Goal: Task Accomplishment & Management: Complete application form

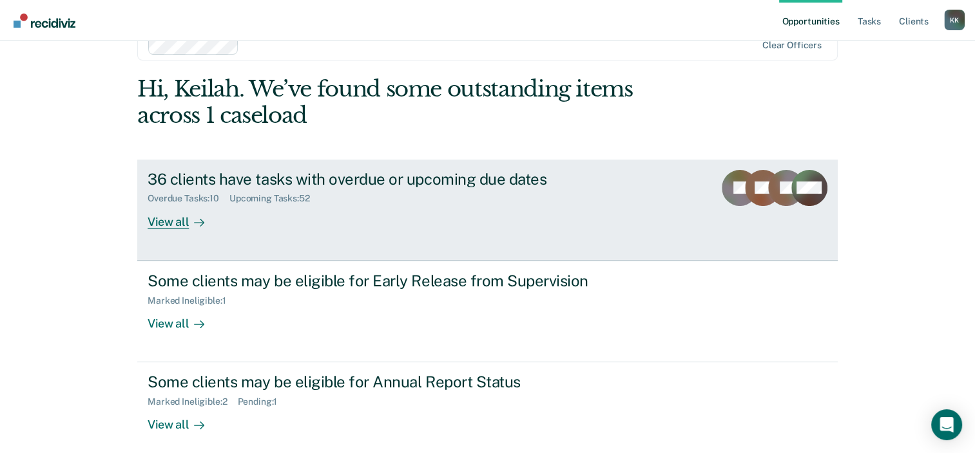
scroll to position [42, 0]
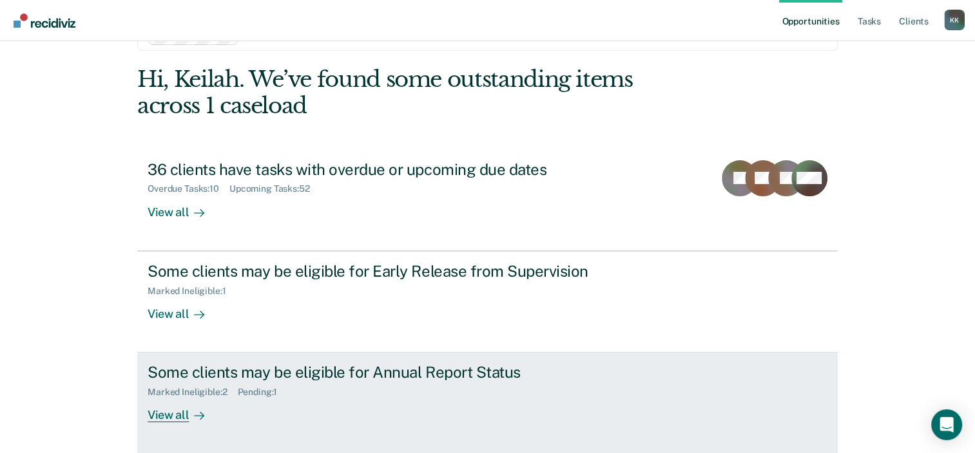
click at [189, 414] on div at bounding box center [196, 415] width 15 height 15
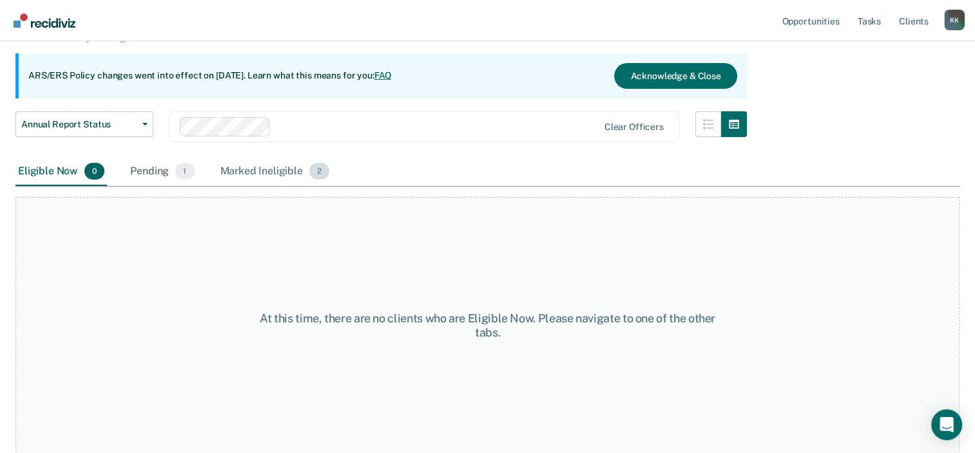
click at [278, 167] on div "Marked Ineligible 2" at bounding box center [275, 172] width 115 height 28
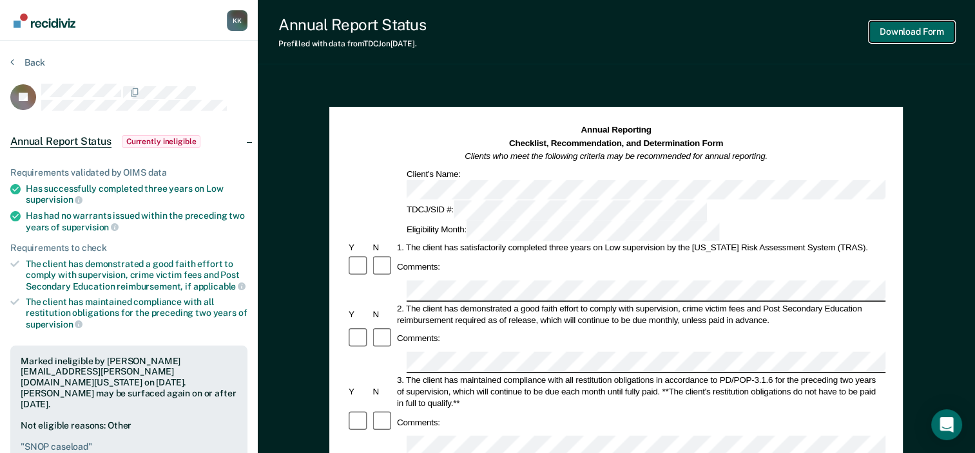
click at [904, 31] on button "Download Form" at bounding box center [911, 31] width 85 height 21
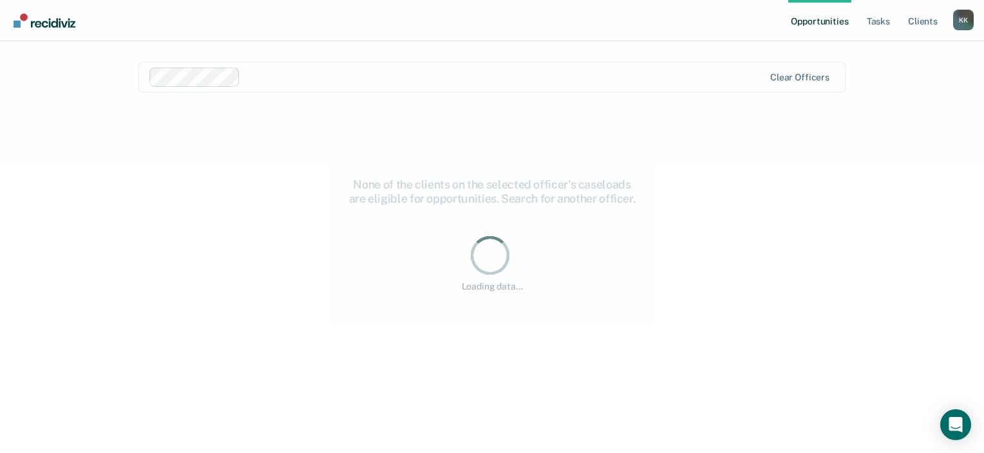
click at [710, 371] on div "Loading data..." at bounding box center [491, 262] width 707 height 309
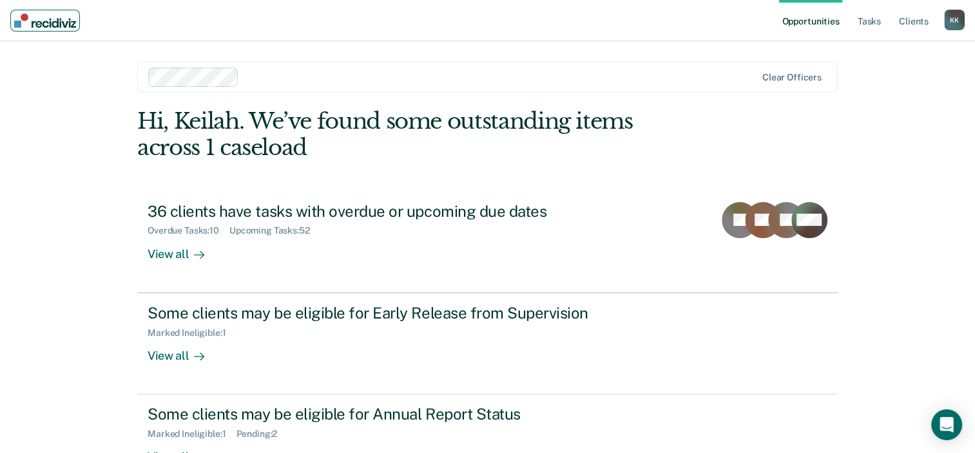
click at [59, 30] on link "Main navigation" at bounding box center [45, 21] width 70 height 22
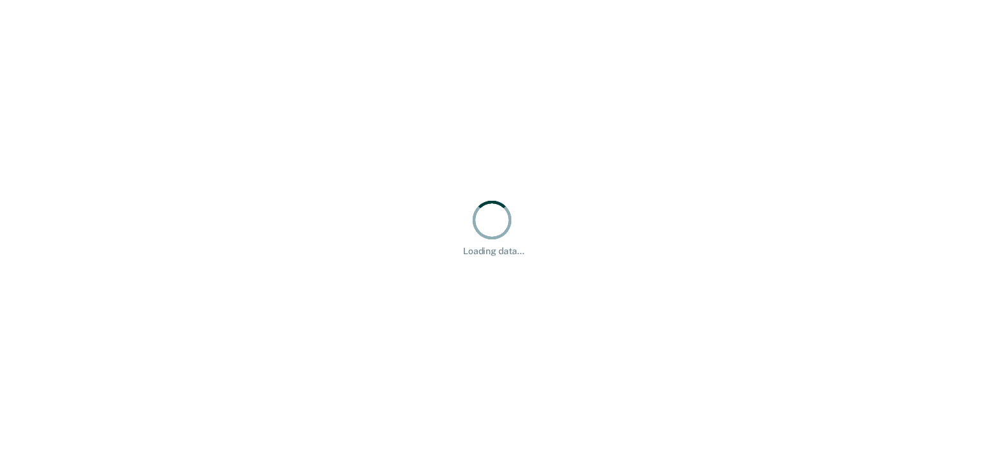
click at [205, 95] on div "Loading data..." at bounding box center [492, 226] width 984 height 453
